Goal: Navigation & Orientation: Find specific page/section

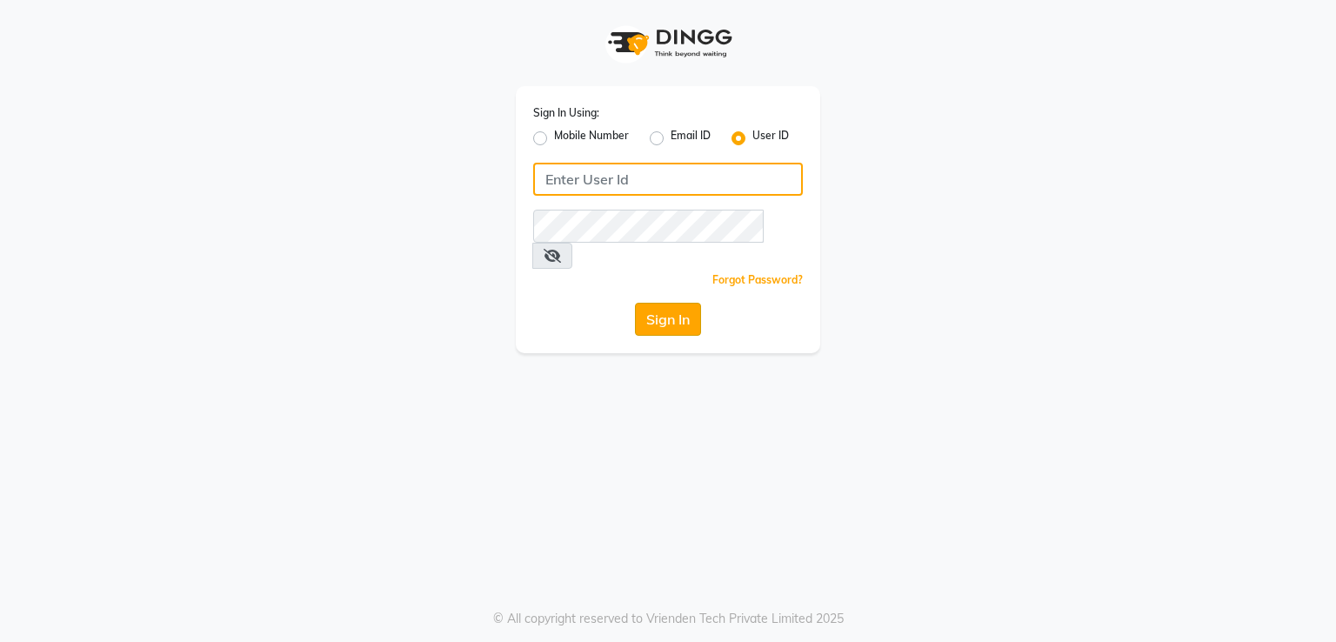
type input "e2691-01"
click at [646, 303] on button "Sign In" at bounding box center [668, 319] width 66 height 33
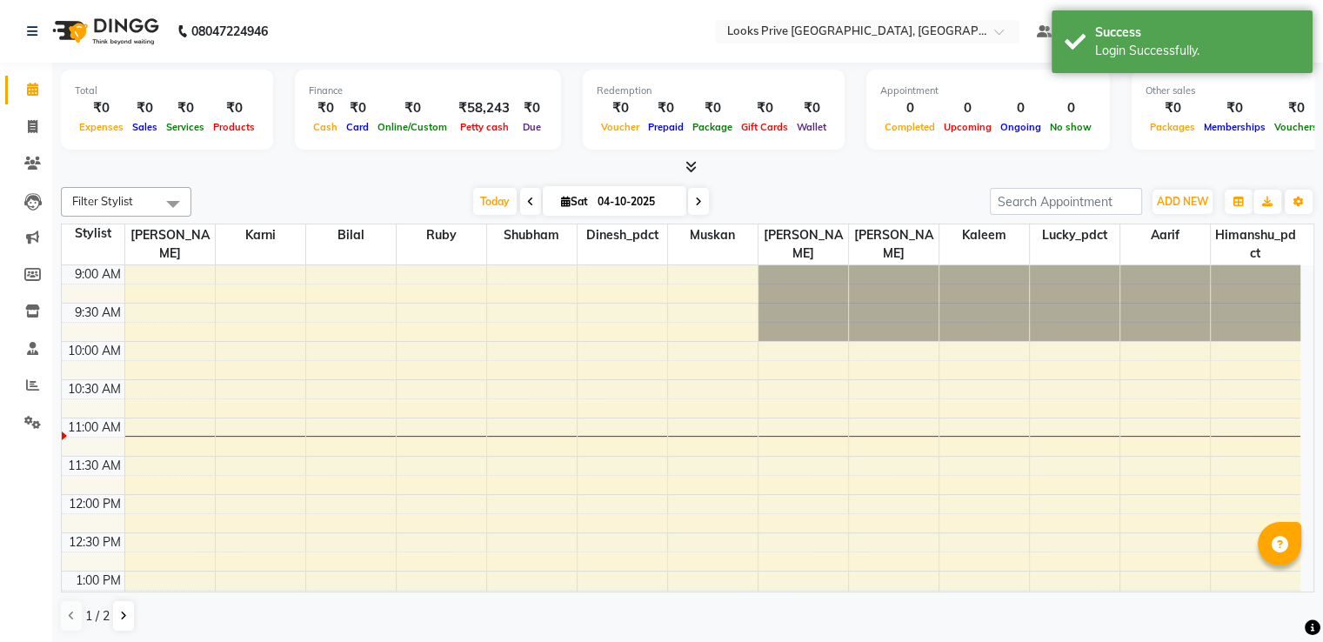
click at [694, 165] on icon at bounding box center [690, 166] width 11 height 13
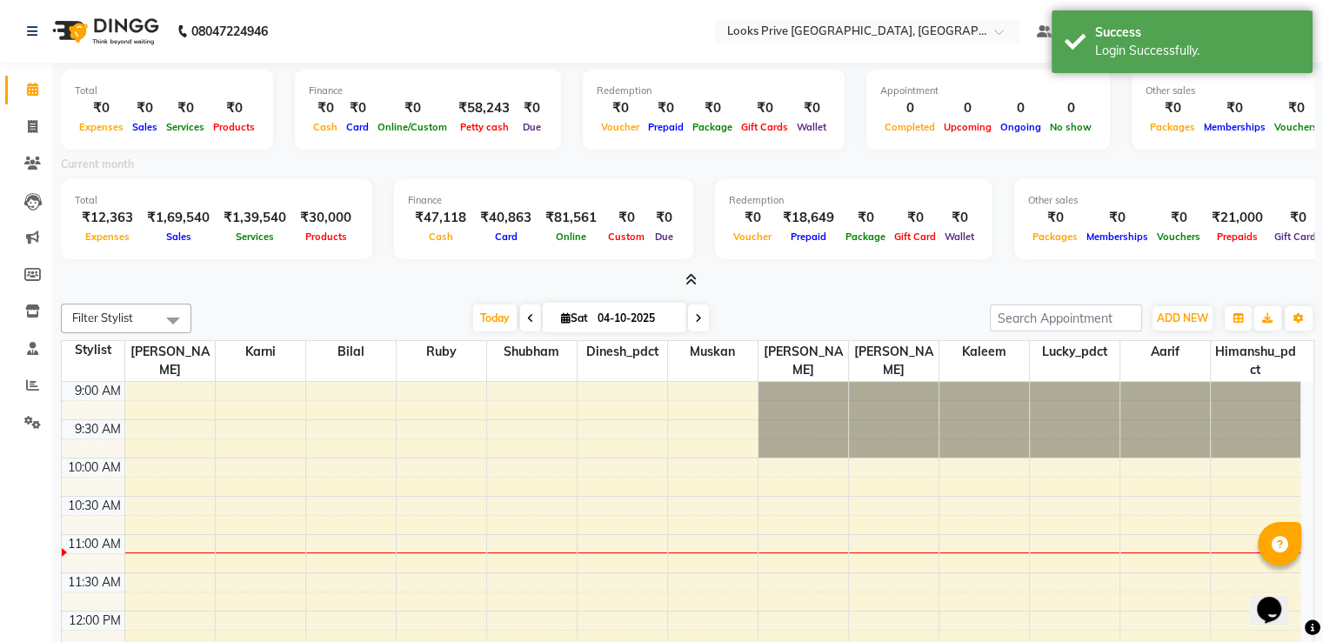
click at [695, 279] on icon at bounding box center [690, 279] width 11 height 13
